Goal: Task Accomplishment & Management: Manage account settings

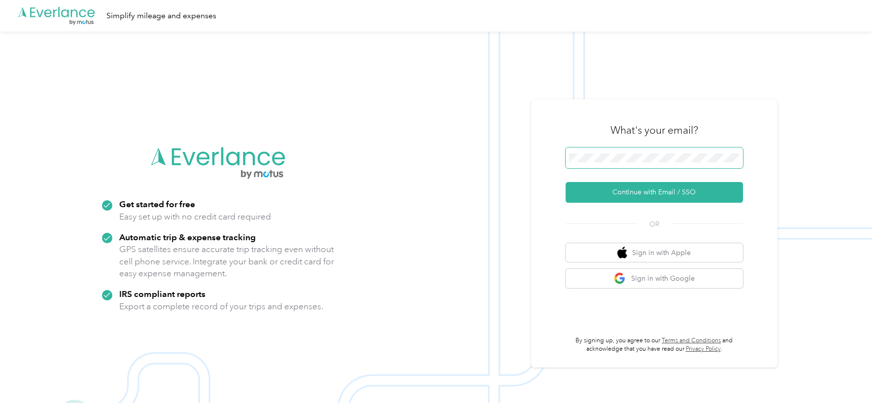
click at [566, 182] on button "Continue with Email / SSO" at bounding box center [654, 192] width 177 height 21
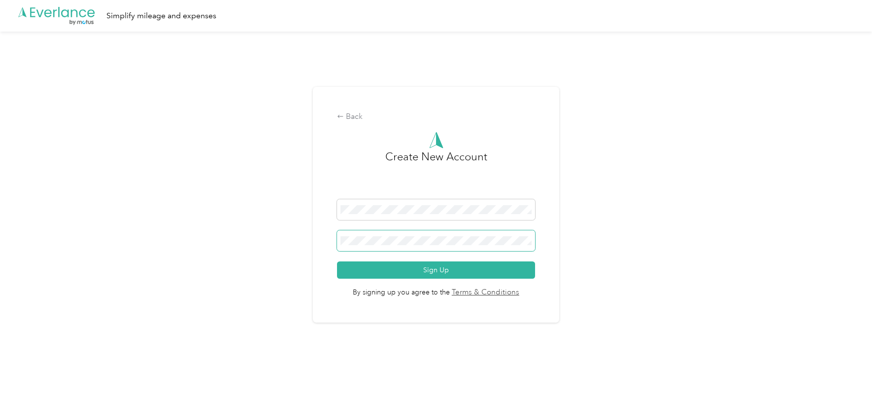
click at [455, 249] on span at bounding box center [436, 240] width 198 height 21
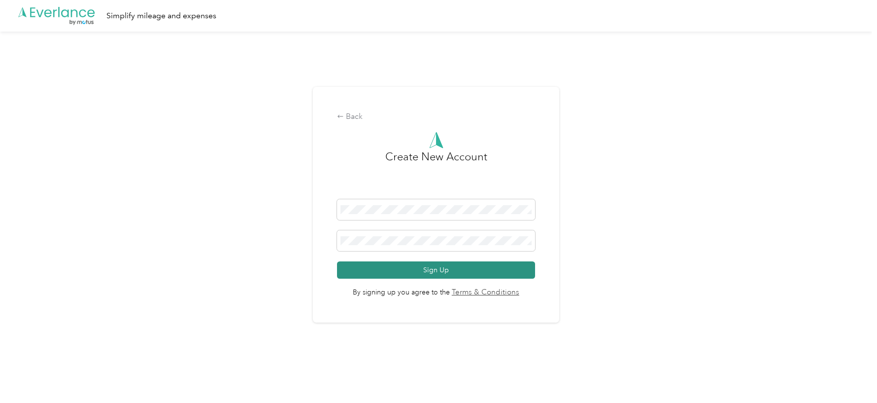
click at [443, 277] on button "Sign Up" at bounding box center [436, 269] width 198 height 17
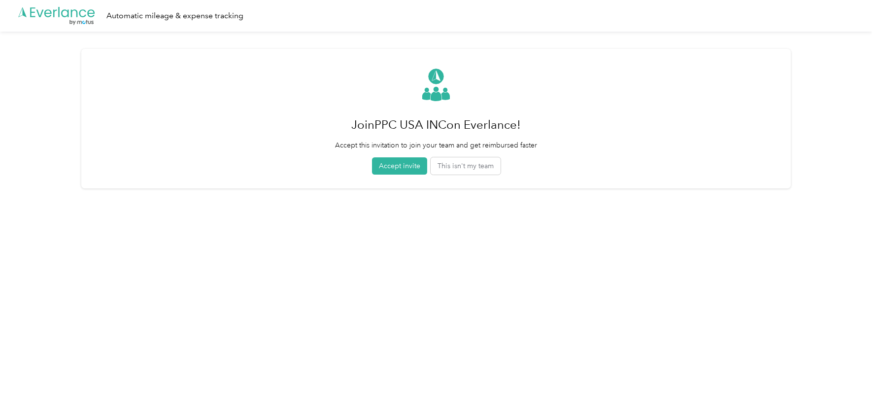
click at [394, 164] on button "Accept invite" at bounding box center [399, 165] width 55 height 17
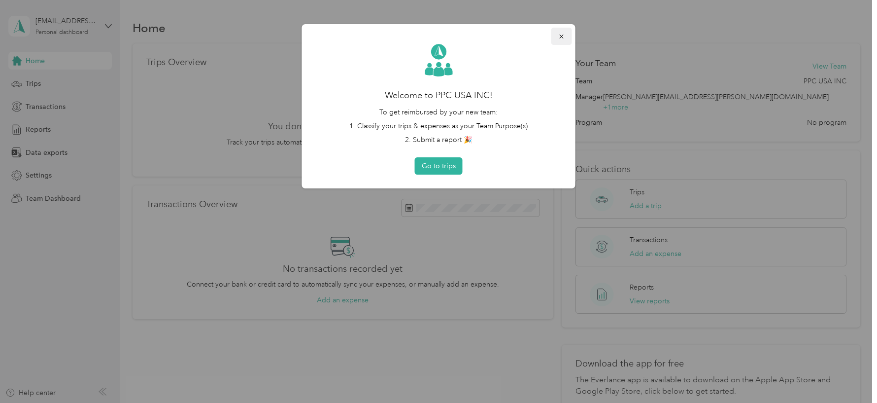
click at [559, 34] on icon "button" at bounding box center [561, 36] width 7 height 7
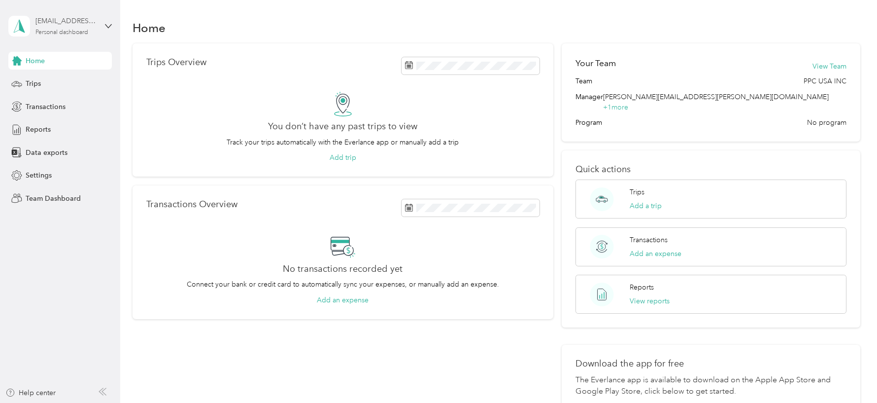
click at [88, 30] on div "Personal dashboard" at bounding box center [61, 33] width 53 height 6
click at [91, 121] on div "Log out" at bounding box center [112, 125] width 194 height 17
